Goal: Entertainment & Leisure: Consume media (video, audio)

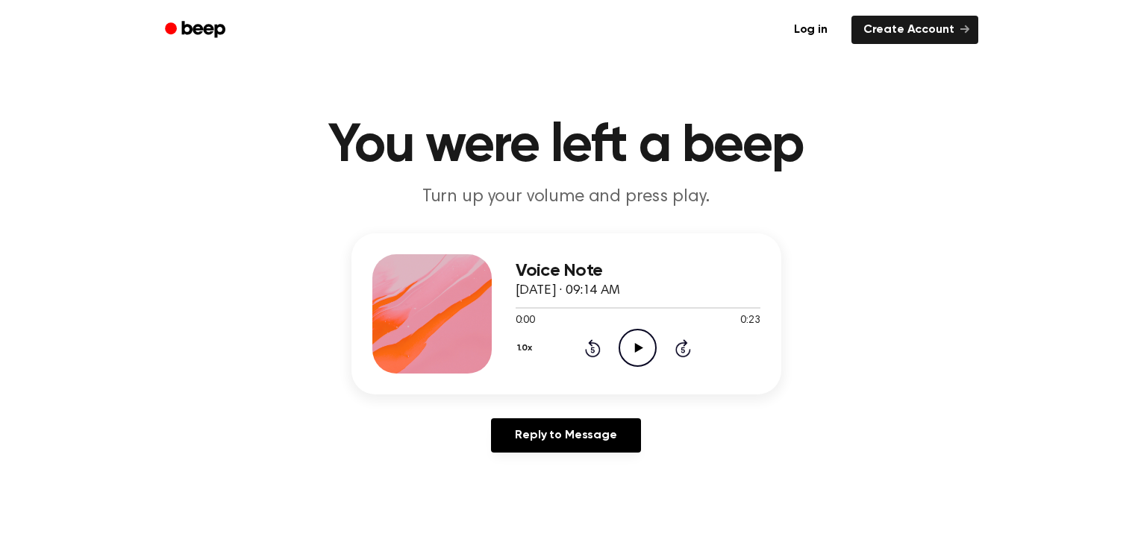
click at [628, 341] on icon "Play Audio" at bounding box center [638, 348] width 38 height 38
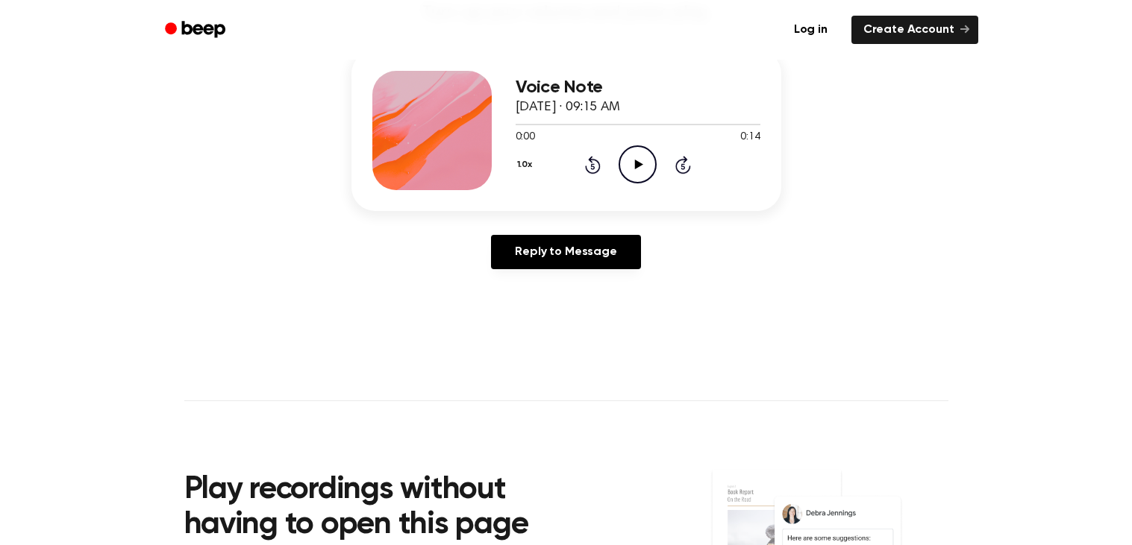
scroll to position [181, 0]
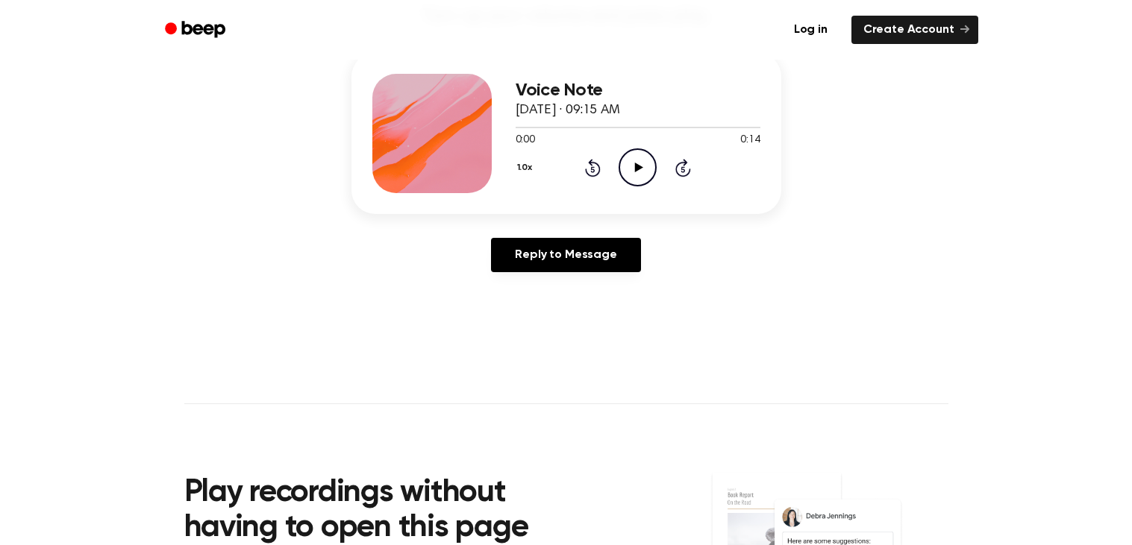
click at [554, 281] on div "Reply to Message" at bounding box center [566, 261] width 430 height 46
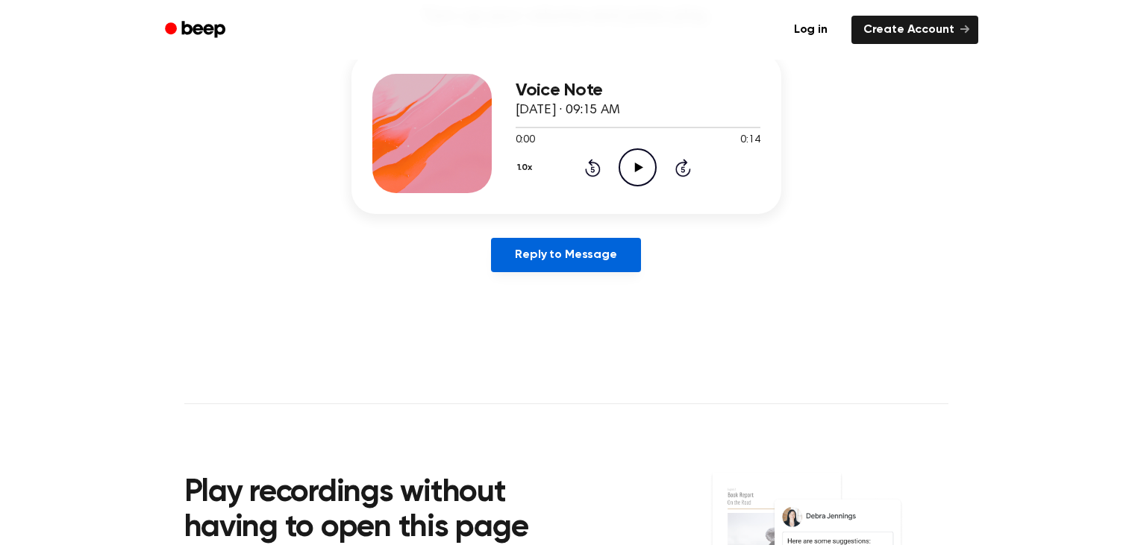
click at [554, 268] on link "Reply to Message" at bounding box center [565, 255] width 149 height 34
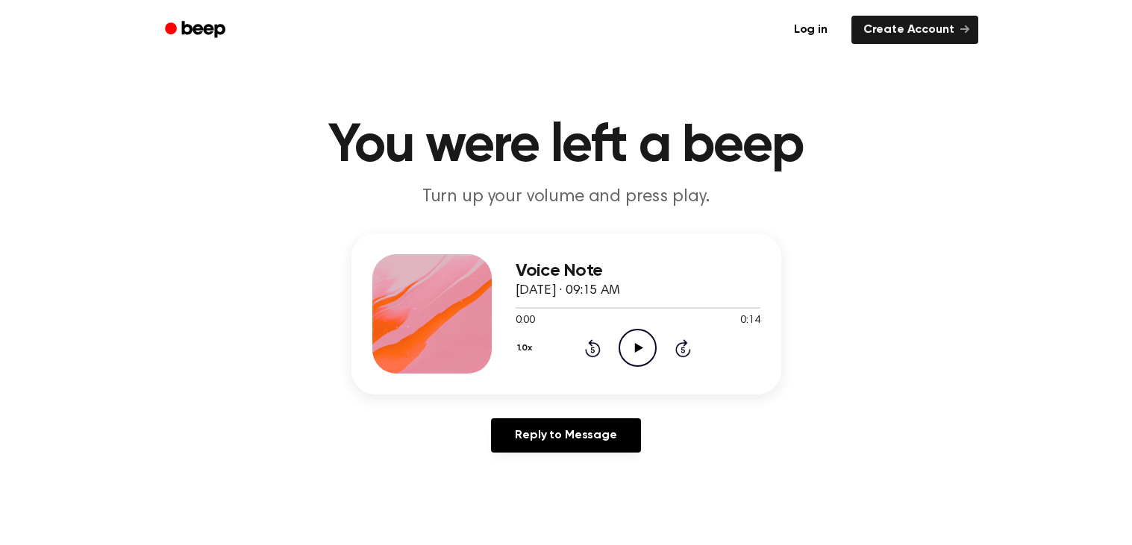
scroll to position [181, 0]
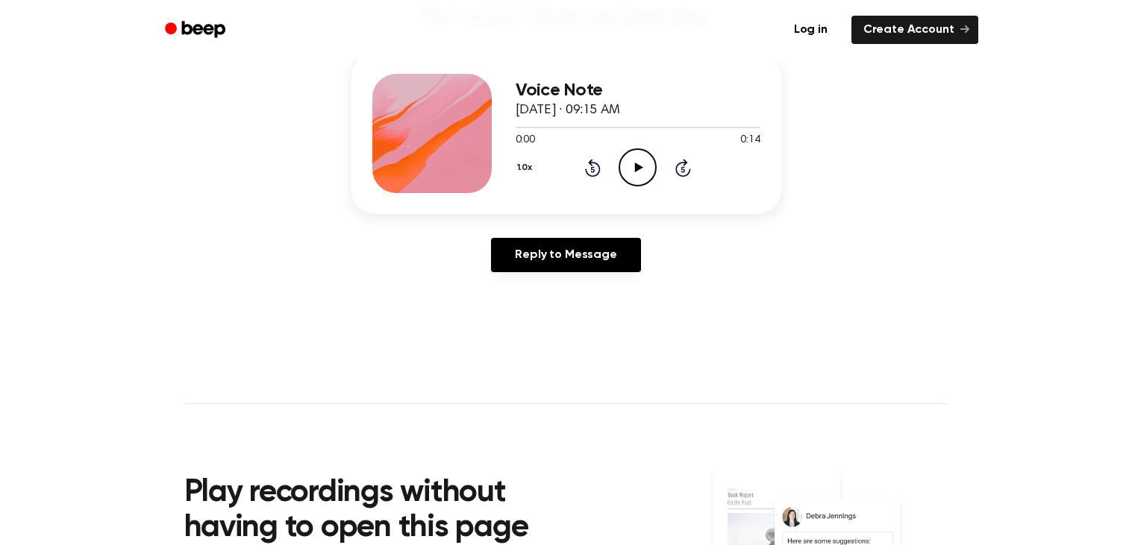
click at [637, 147] on div "0:00 0:14" at bounding box center [638, 141] width 245 height 16
click at [637, 149] on circle at bounding box center [637, 167] width 37 height 37
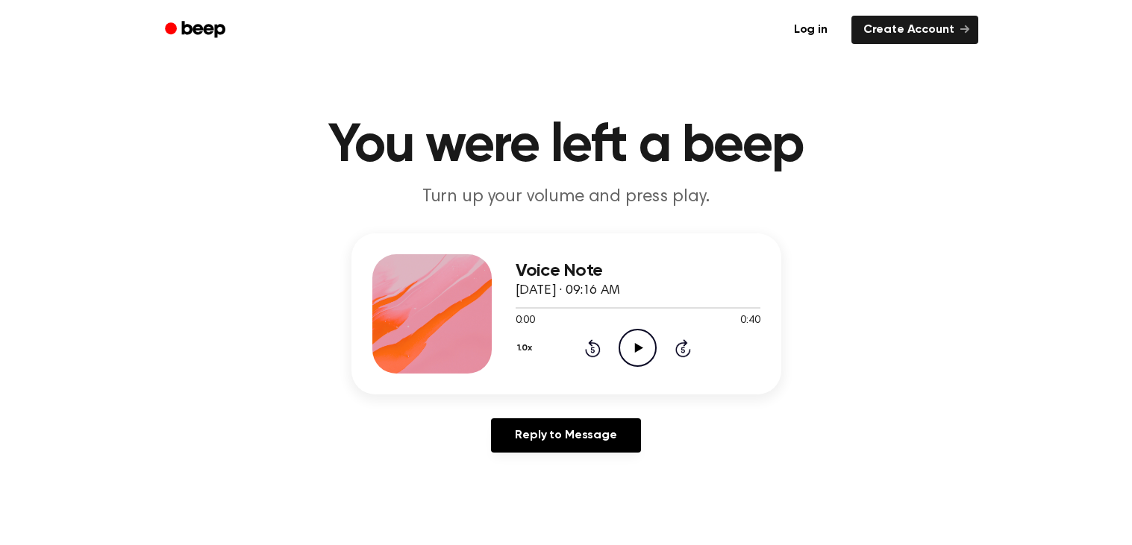
click at [633, 342] on icon "Play Audio" at bounding box center [638, 348] width 38 height 38
drag, startPoint x: 727, startPoint y: 302, endPoint x: 657, endPoint y: 307, distance: 70.3
click at [657, 307] on div at bounding box center [627, 307] width 222 height 1
drag, startPoint x: 639, startPoint y: 308, endPoint x: 520, endPoint y: 308, distance: 119.4
click at [520, 308] on div at bounding box center [592, 307] width 152 height 1
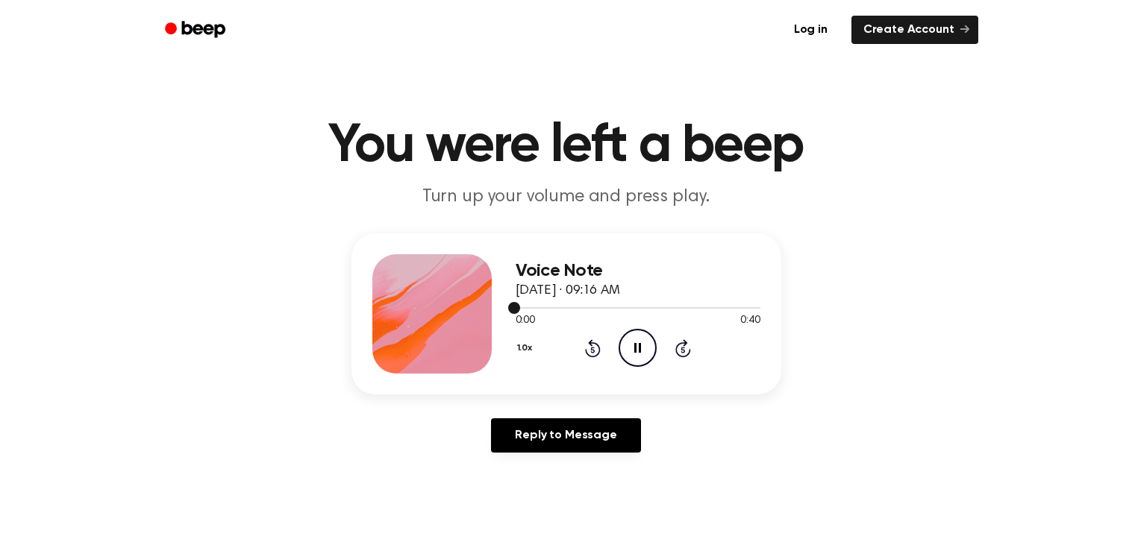
click at [520, 308] on div at bounding box center [638, 307] width 245 height 12
click at [520, 308] on span at bounding box center [516, 308] width 12 height 12
click at [520, 308] on div at bounding box center [638, 307] width 245 height 12
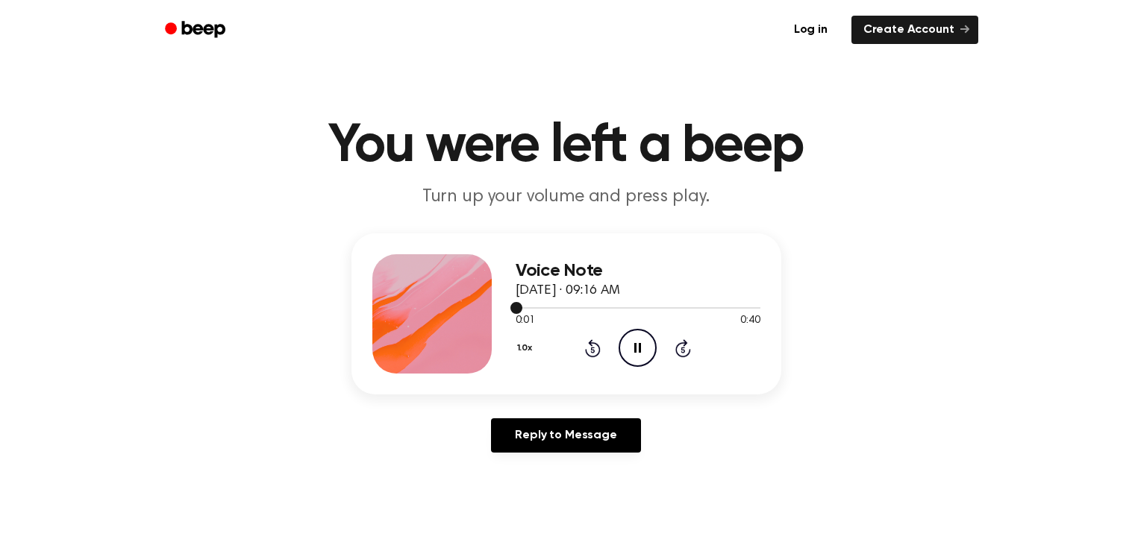
click at [520, 308] on span at bounding box center [516, 308] width 12 height 12
click at [520, 308] on span at bounding box center [518, 308] width 12 height 12
click at [520, 308] on span at bounding box center [516, 308] width 12 height 12
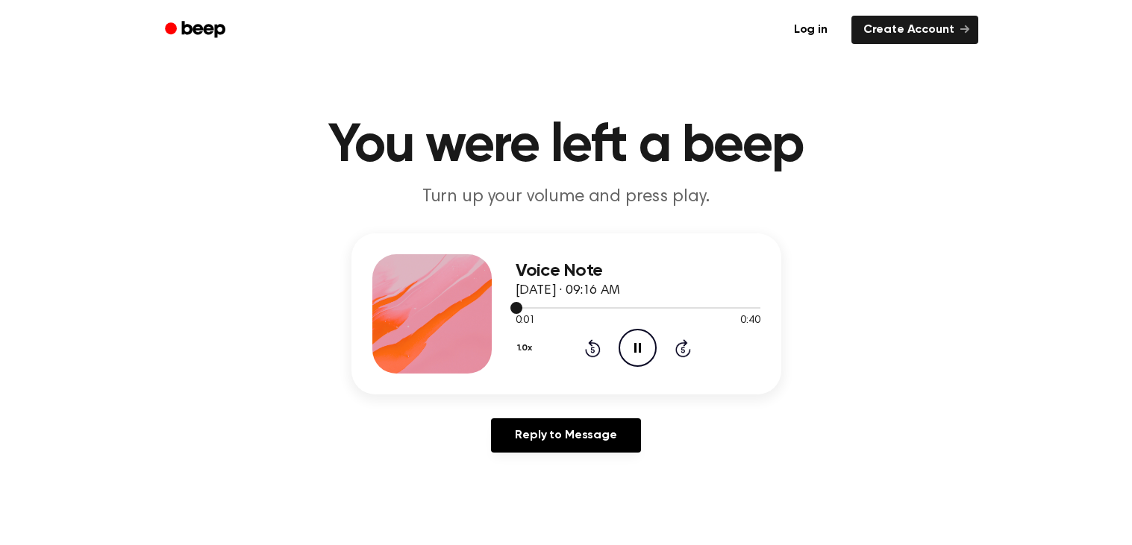
click at [520, 308] on span at bounding box center [516, 308] width 12 height 12
click at [636, 351] on icon at bounding box center [639, 348] width 8 height 10
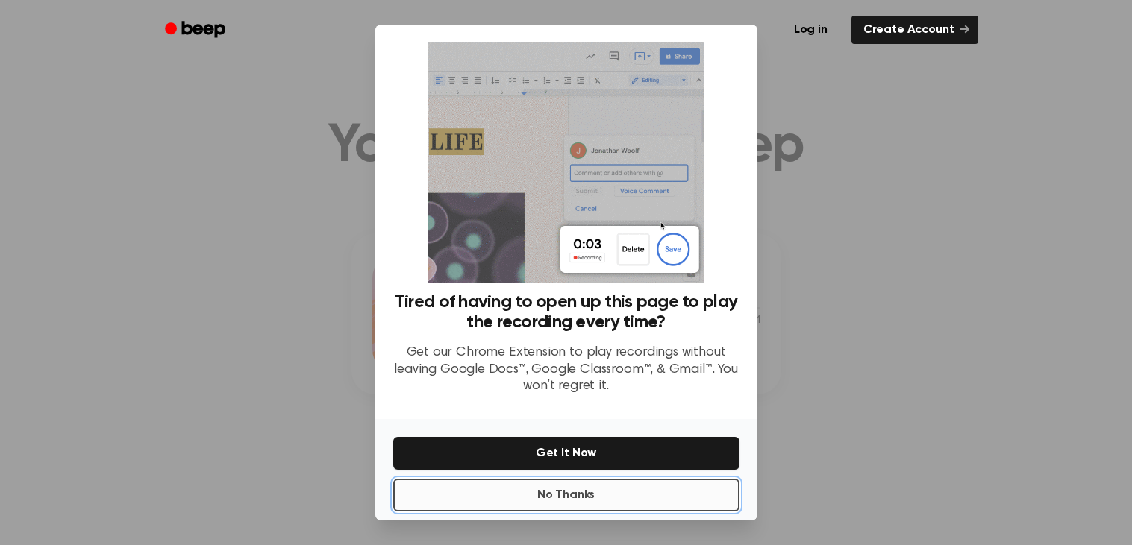
click at [616, 484] on button "No Thanks" at bounding box center [566, 495] width 346 height 33
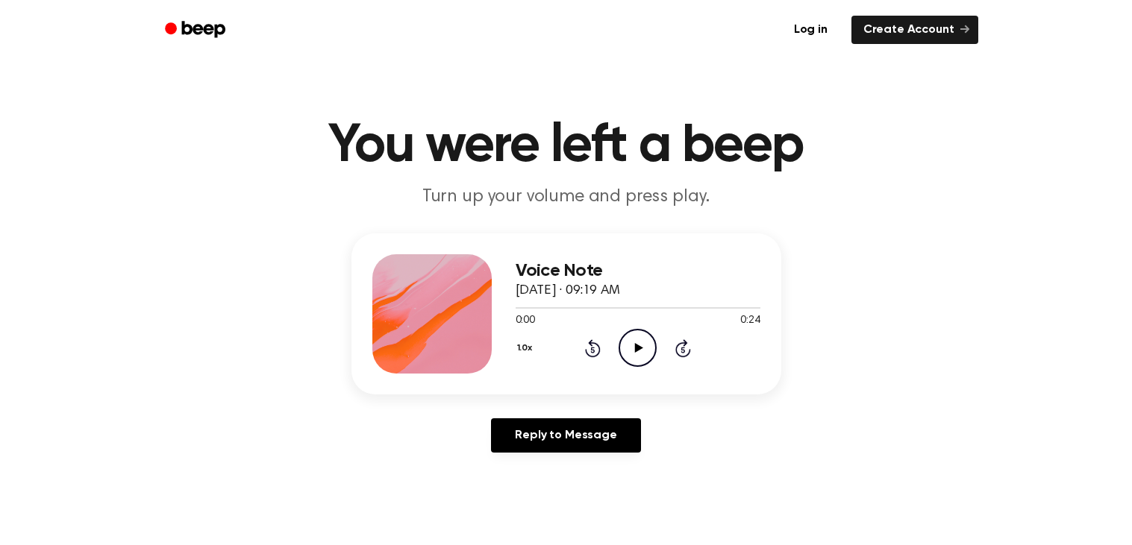
click at [629, 364] on circle at bounding box center [637, 348] width 37 height 37
click at [638, 363] on icon "Play Audio" at bounding box center [638, 348] width 38 height 38
click at [637, 344] on icon "Play Audio" at bounding box center [638, 348] width 38 height 38
click at [626, 345] on icon "Play Audio" at bounding box center [638, 348] width 38 height 38
click at [675, 345] on icon "Skip 5 seconds" at bounding box center [683, 348] width 16 height 19
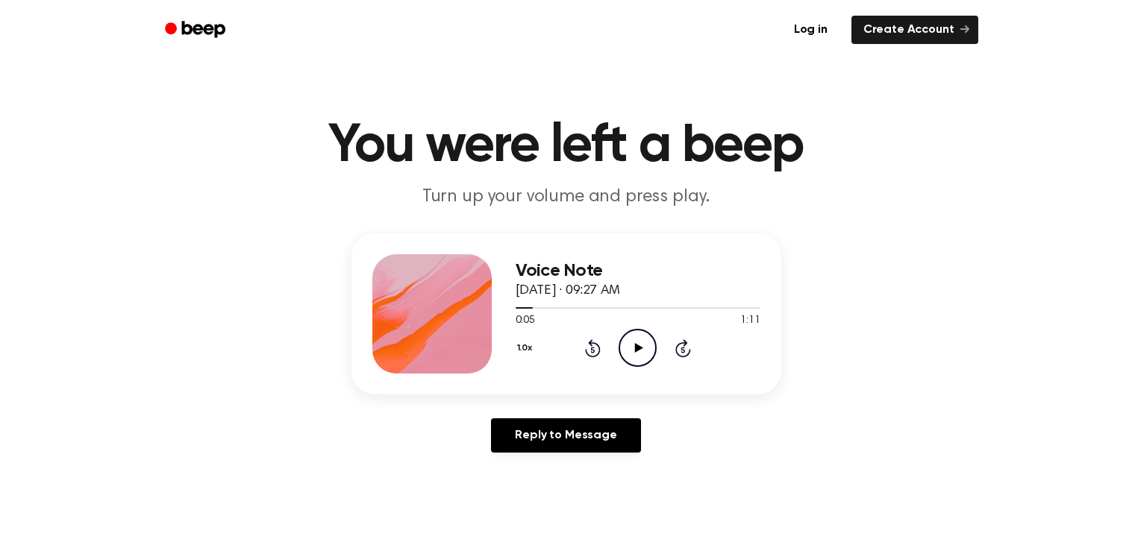
click at [594, 351] on icon at bounding box center [593, 350] width 4 height 6
click at [631, 347] on icon "Play Audio" at bounding box center [638, 348] width 38 height 38
click at [620, 345] on icon "Play Audio" at bounding box center [638, 348] width 38 height 38
click at [631, 354] on icon "Play Audio" at bounding box center [638, 348] width 38 height 38
click at [631, 336] on icon "Pause Audio" at bounding box center [638, 348] width 38 height 38
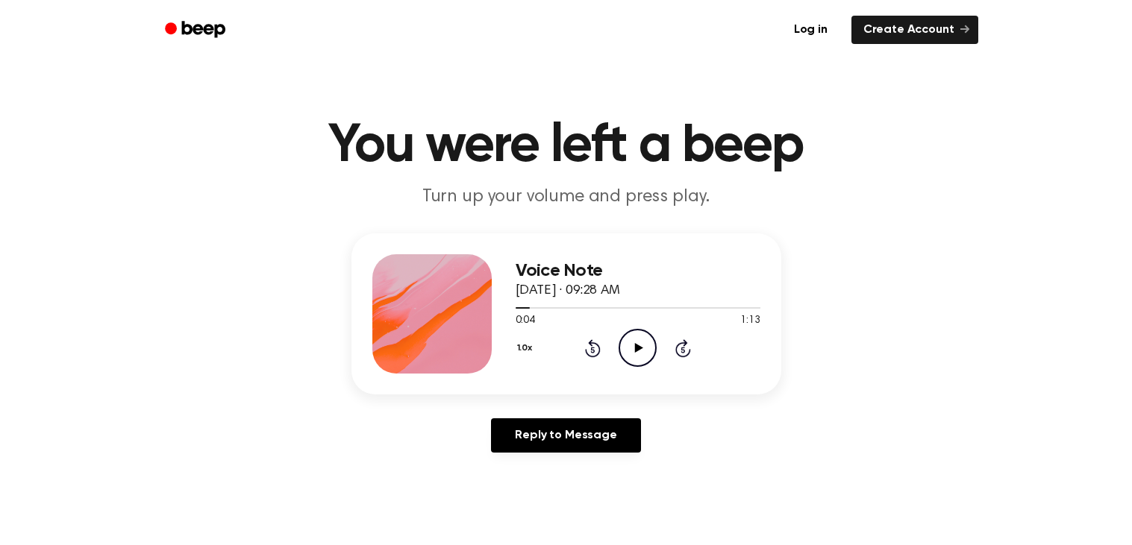
click at [650, 359] on icon "Play Audio" at bounding box center [638, 348] width 38 height 38
click at [634, 337] on icon "Play Audio" at bounding box center [638, 348] width 38 height 38
click at [622, 336] on circle at bounding box center [637, 348] width 37 height 37
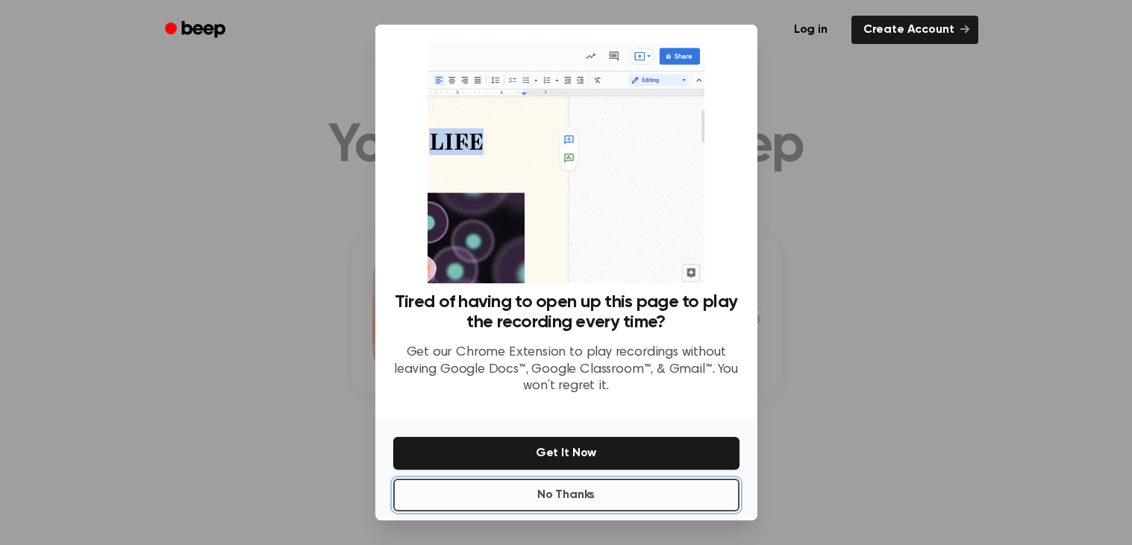
click at [693, 484] on button "No Thanks" at bounding box center [566, 495] width 346 height 33
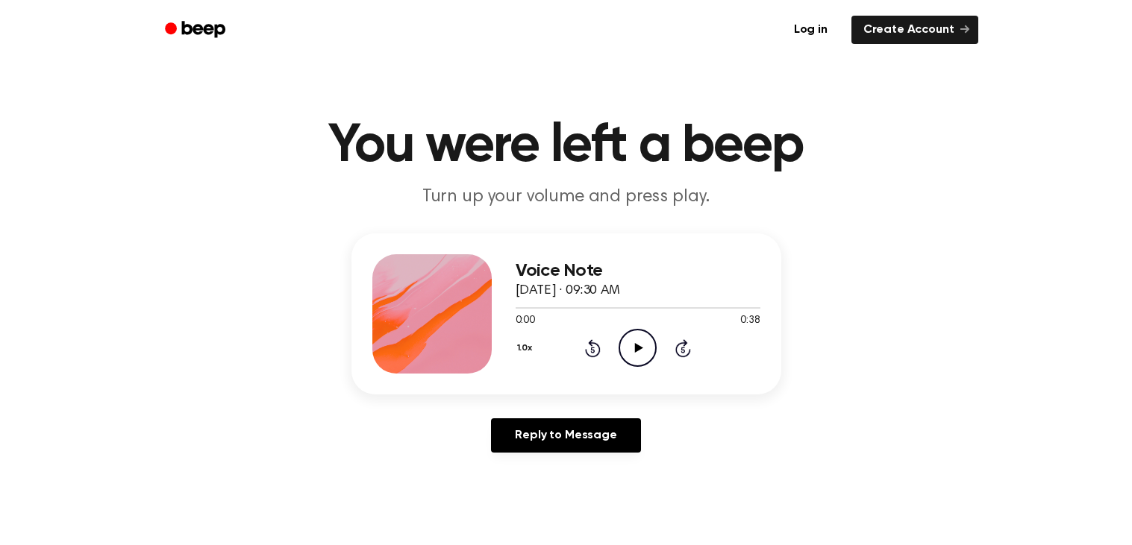
click at [624, 326] on div "0:00 0:38" at bounding box center [638, 321] width 245 height 16
click at [629, 338] on icon "Play Audio" at bounding box center [638, 348] width 38 height 38
click at [639, 334] on icon "Play Audio" at bounding box center [638, 348] width 38 height 38
click at [635, 339] on icon "Play Audio" at bounding box center [638, 348] width 38 height 38
click at [628, 351] on icon "Play Audio" at bounding box center [638, 348] width 38 height 38
